Goal: Transaction & Acquisition: Purchase product/service

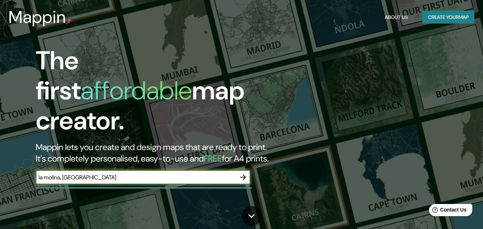
type input "la molina, [GEOGRAPHIC_DATA]"
click at [246, 173] on icon "button" at bounding box center [243, 177] width 9 height 9
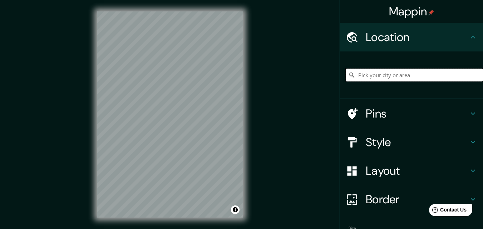
click at [389, 74] on input "Pick your city or area" at bounding box center [414, 75] width 137 height 13
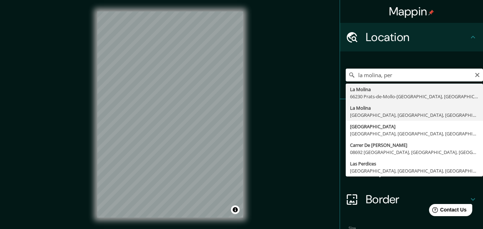
type input "La Molina, [GEOGRAPHIC_DATA], [GEOGRAPHIC_DATA], [GEOGRAPHIC_DATA]"
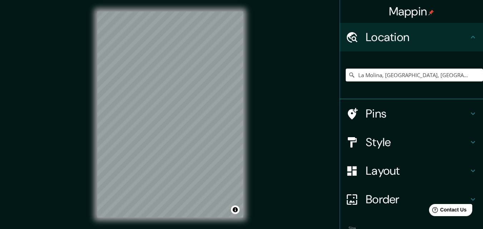
click at [412, 144] on h4 "Style" at bounding box center [417, 142] width 103 height 14
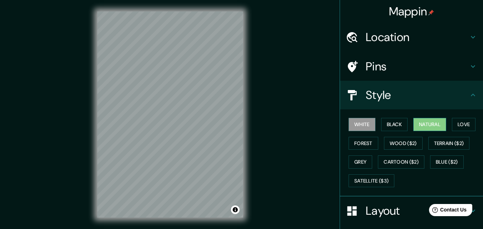
click at [419, 128] on button "Natural" at bounding box center [429, 124] width 33 height 13
click at [365, 143] on button "Forest" at bounding box center [364, 143] width 30 height 13
click at [421, 124] on button "Natural" at bounding box center [429, 124] width 33 height 13
click at [87, 142] on div "© Mapbox © OpenStreetMap Improve this map" at bounding box center [170, 114] width 169 height 229
click at [357, 143] on button "Forest" at bounding box center [364, 143] width 30 height 13
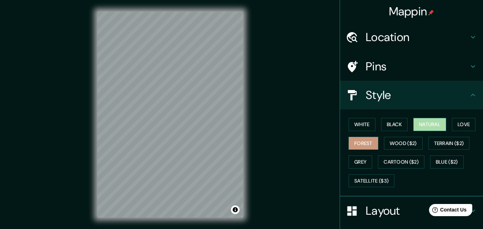
click at [427, 123] on button "Natural" at bounding box center [429, 124] width 33 height 13
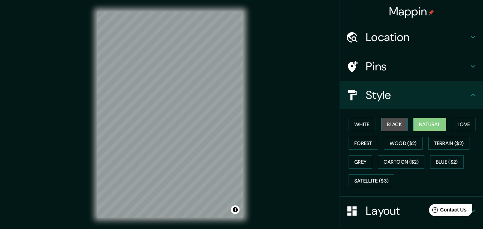
click at [386, 125] on button "Black" at bounding box center [394, 124] width 27 height 13
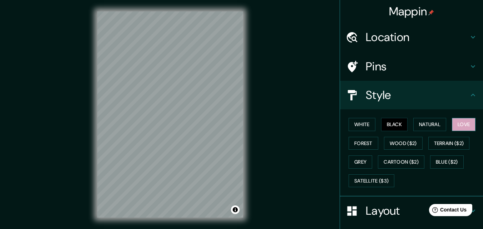
click at [458, 120] on button "Love" at bounding box center [464, 124] width 24 height 13
click at [357, 129] on button "White" at bounding box center [362, 124] width 27 height 13
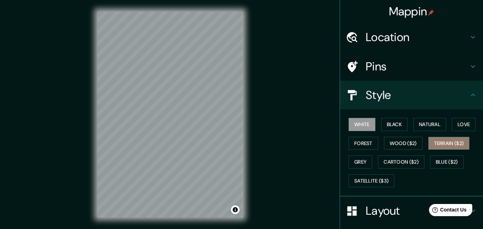
click at [441, 144] on button "Terrain ($2)" at bounding box center [448, 143] width 41 height 13
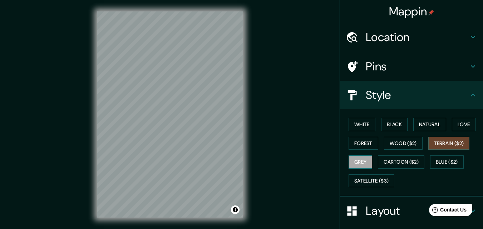
click at [352, 163] on button "Grey" at bounding box center [361, 161] width 24 height 13
click at [361, 143] on button "Forest" at bounding box center [364, 143] width 30 height 13
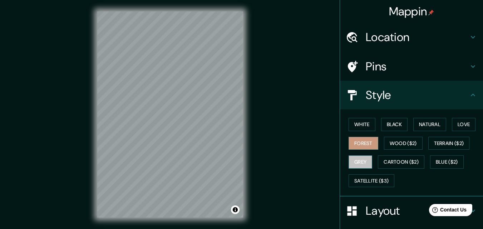
click at [365, 159] on button "Grey" at bounding box center [361, 161] width 24 height 13
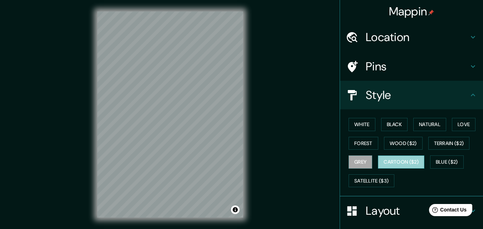
click at [396, 160] on button "Cartoon ($2)" at bounding box center [401, 161] width 46 height 13
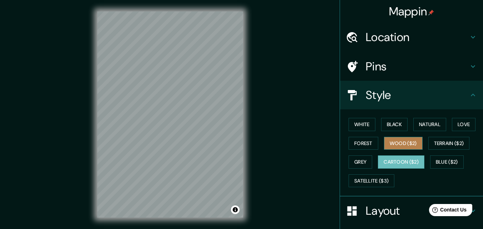
click at [401, 147] on button "Wood ($2)" at bounding box center [403, 143] width 39 height 13
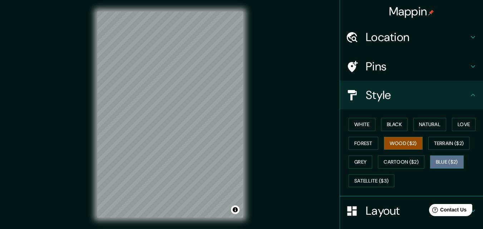
click at [449, 160] on button "Blue ($2)" at bounding box center [447, 161] width 34 height 13
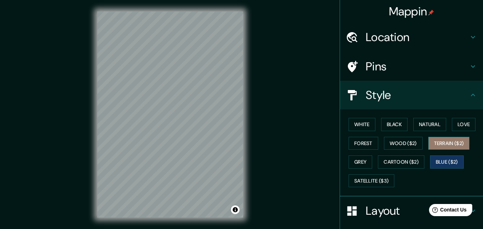
click at [445, 147] on button "Terrain ($2)" at bounding box center [448, 143] width 41 height 13
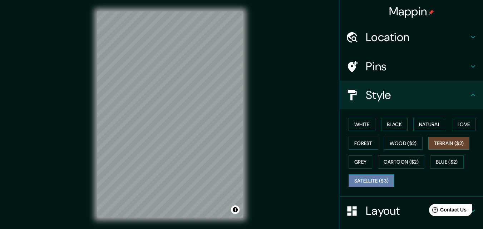
click at [375, 177] on button "Satellite ($3)" at bounding box center [372, 180] width 46 height 13
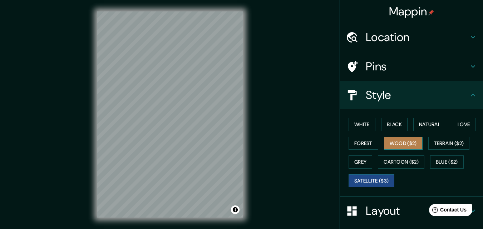
click at [395, 144] on button "Wood ($2)" at bounding box center [403, 143] width 39 height 13
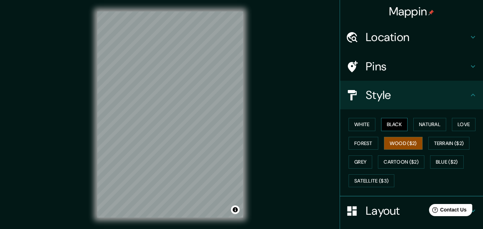
click at [395, 129] on button "Black" at bounding box center [394, 124] width 27 height 13
click at [370, 125] on button "White" at bounding box center [362, 124] width 27 height 13
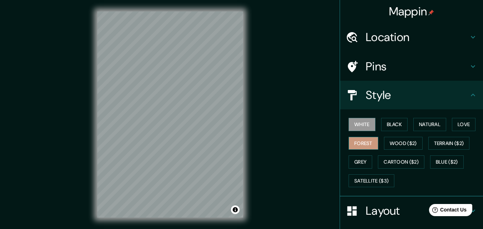
click at [367, 142] on button "Forest" at bounding box center [364, 143] width 30 height 13
click at [420, 126] on button "Natural" at bounding box center [429, 124] width 33 height 13
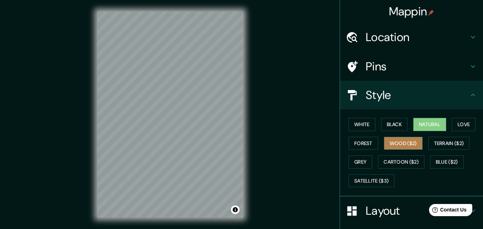
click at [387, 143] on button "Wood ($2)" at bounding box center [403, 143] width 39 height 13
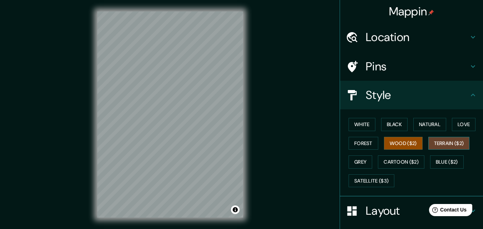
click at [450, 143] on button "Terrain ($2)" at bounding box center [448, 143] width 41 height 13
click at [455, 124] on button "Love" at bounding box center [464, 124] width 24 height 13
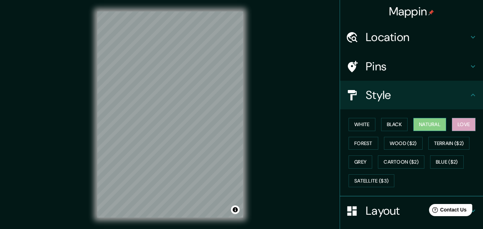
click at [419, 123] on button "Natural" at bounding box center [429, 124] width 33 height 13
click at [359, 147] on button "Forest" at bounding box center [364, 143] width 30 height 13
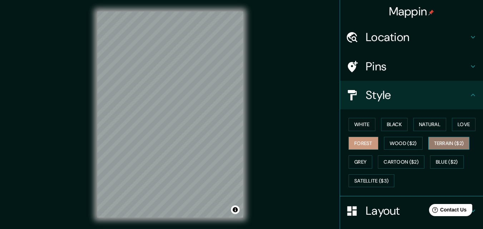
click at [436, 143] on button "Terrain ($2)" at bounding box center [448, 143] width 41 height 13
click at [401, 150] on div "White Black Natural Love Forest Wood ($2) Terrain ($2) Grey Cartoon ($2) Blue (…" at bounding box center [414, 152] width 137 height 75
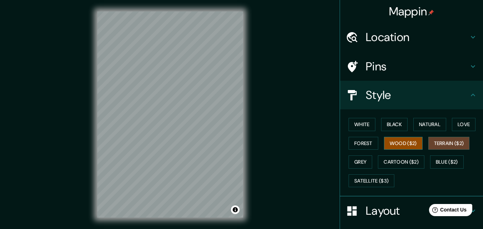
click at [402, 148] on button "Wood ($2)" at bounding box center [403, 143] width 39 height 13
